Goal: Browse casually

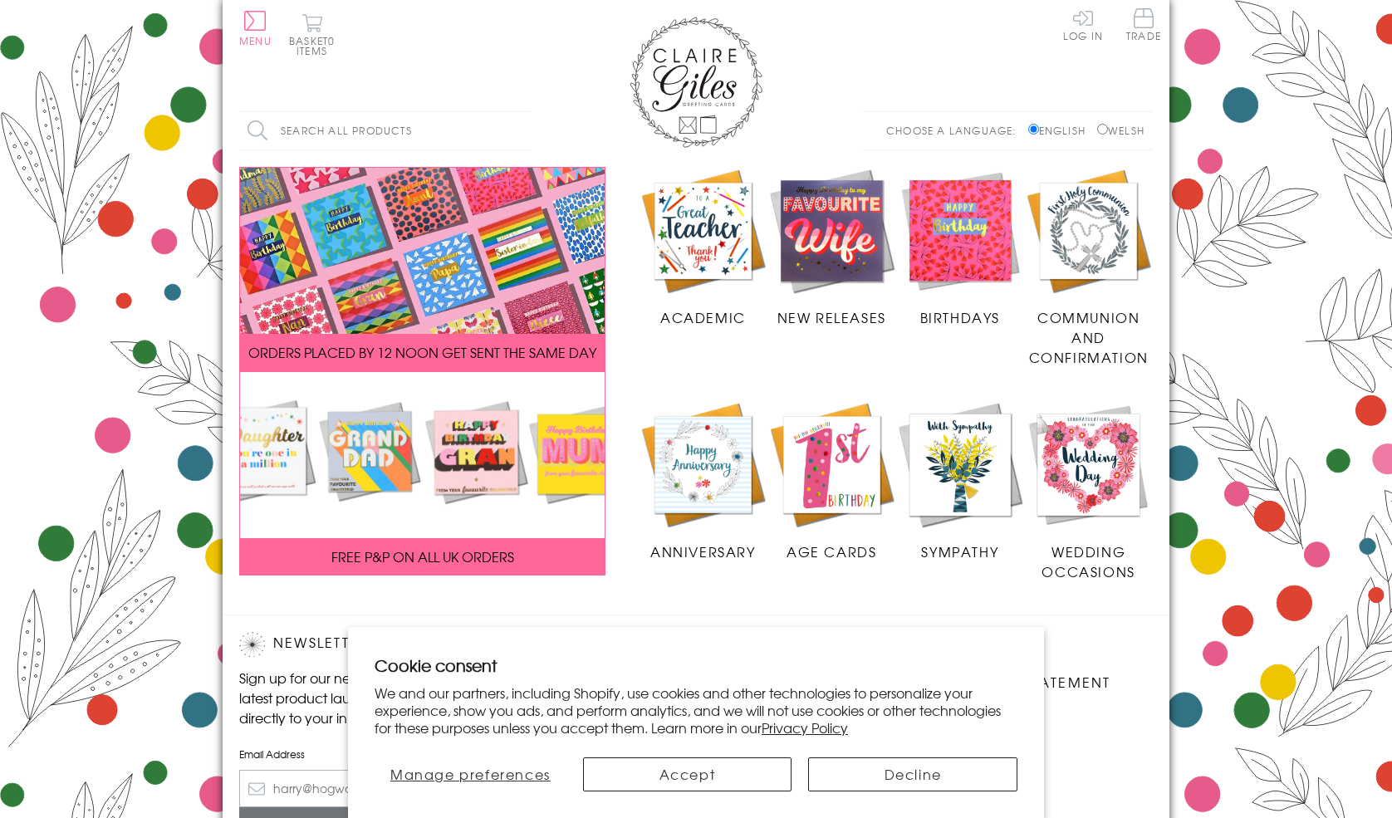
scroll to position [221, 0]
